Goal: Task Accomplishment & Management: Manage account settings

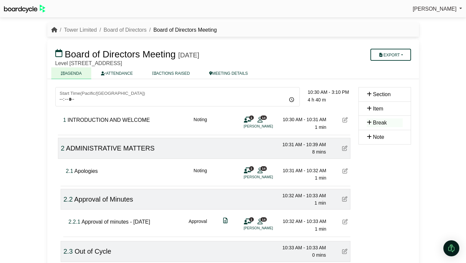
click at [53, 31] on icon "breadcrumb" at bounding box center [54, 29] width 6 height 5
